Goal: Task Accomplishment & Management: Manage account settings

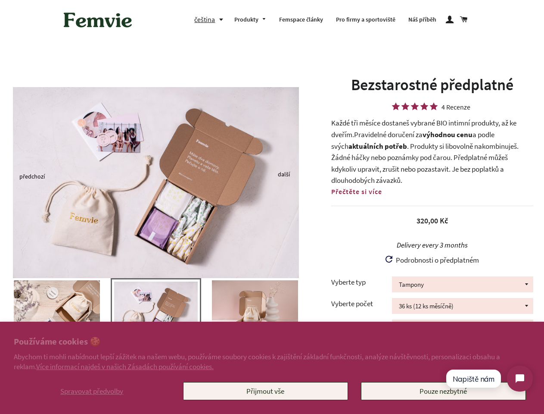
click at [272, 207] on img at bounding box center [156, 182] width 286 height 191
click at [92, 391] on span "Spravovat předvolby" at bounding box center [91, 390] width 63 height 9
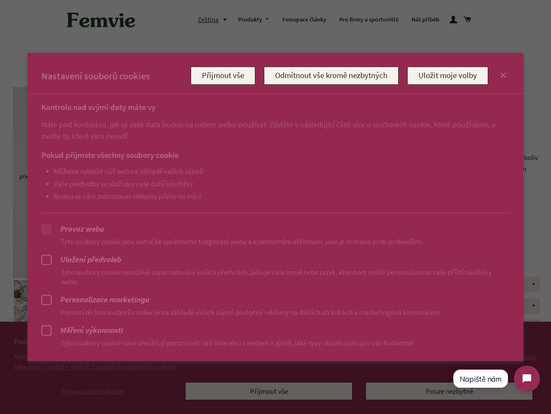
click at [265, 391] on div at bounding box center [275, 207] width 551 height 414
click at [211, 19] on div at bounding box center [275, 207] width 551 height 414
click at [156, 176] on ul "Můžeme vylepšit náš web na základě vašich zájmů Vaše předvolby se uloží pro vaš…" at bounding box center [266, 183] width 451 height 34
click at [156, 314] on p "Pomocí těchto souborů cookie se na základě vašich zájmů poskytují reklamy na da…" at bounding box center [275, 311] width 469 height 9
click at [0, 310] on div at bounding box center [275, 207] width 551 height 414
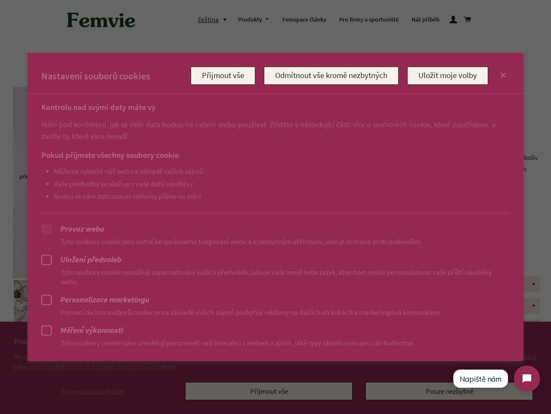
click at [0, 310] on div at bounding box center [275, 207] width 551 height 414
click at [1, 310] on div at bounding box center [275, 207] width 551 height 414
click at [57, 310] on p "Pomocí těchto souborů cookie se na základě vašich zájmů poskytují reklamy na da…" at bounding box center [275, 311] width 469 height 9
